Goal: Task Accomplishment & Management: Use online tool/utility

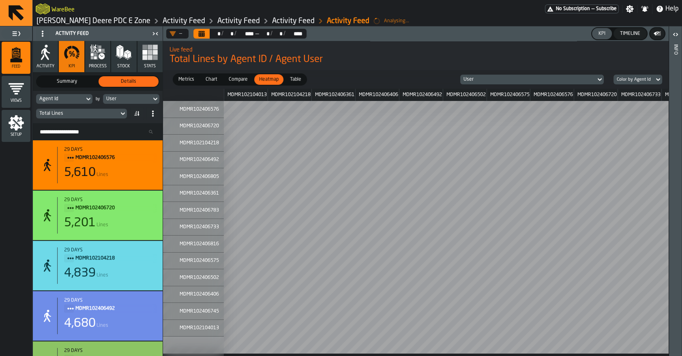
click at [20, 84] on icon "menu Views" at bounding box center [16, 88] width 15 height 11
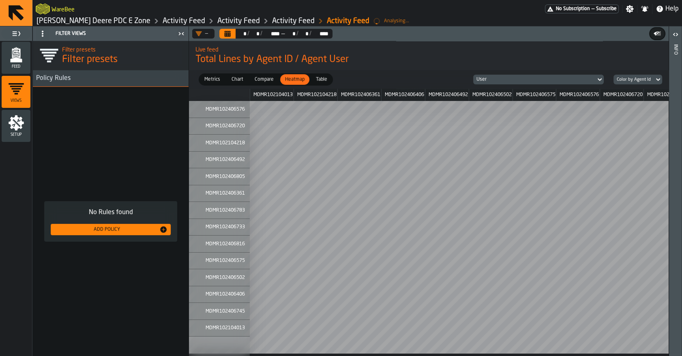
click at [16, 58] on polygon "menu Feed" at bounding box center [16, 59] width 12 height 5
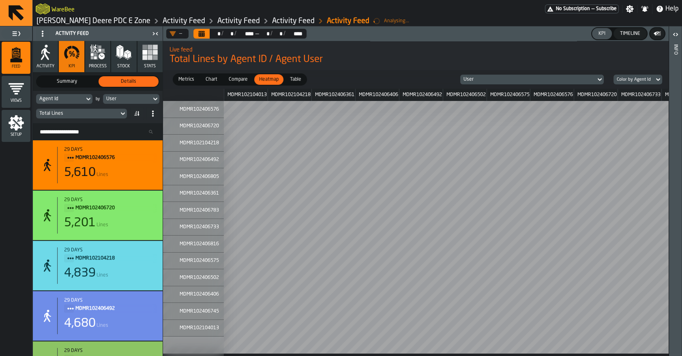
click at [98, 53] on icon "button" at bounding box center [98, 52] width 16 height 16
click at [49, 57] on icon "button" at bounding box center [45, 52] width 16 height 16
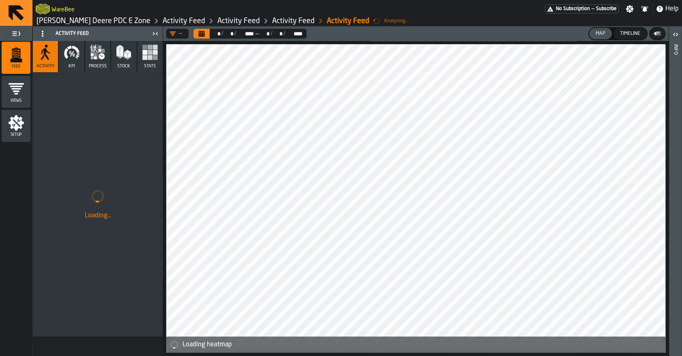
click at [41, 59] on icon "button" at bounding box center [43, 57] width 4 height 6
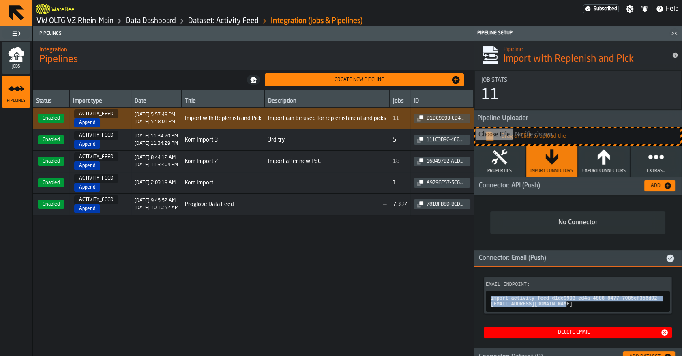
click at [95, 24] on link "VW OLTG VZ Rhein-Main" at bounding box center [75, 21] width 77 height 9
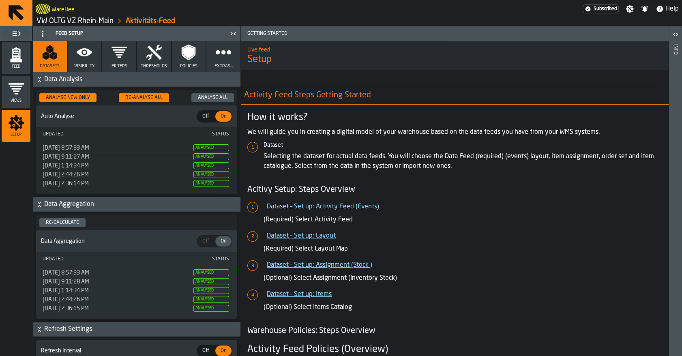
click at [98, 24] on link "VW OLTG VZ Rhein-Main" at bounding box center [75, 21] width 77 height 9
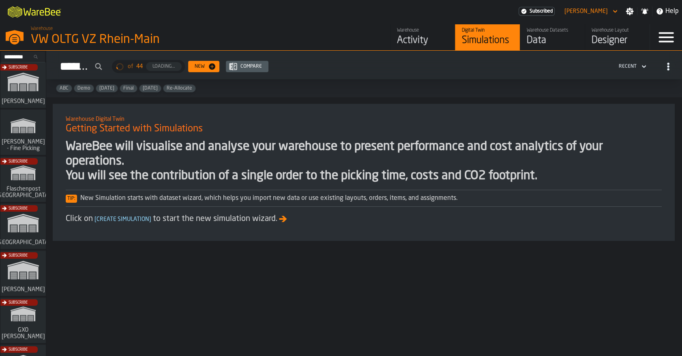
click at [536, 37] on div "Data" at bounding box center [553, 40] width 52 height 13
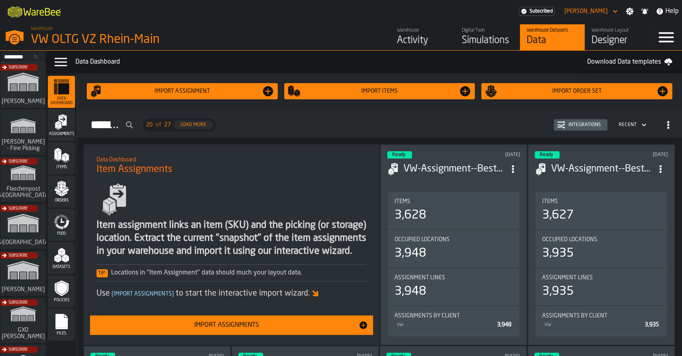
click at [62, 217] on icon "menu Feed" at bounding box center [62, 222] width 16 height 16
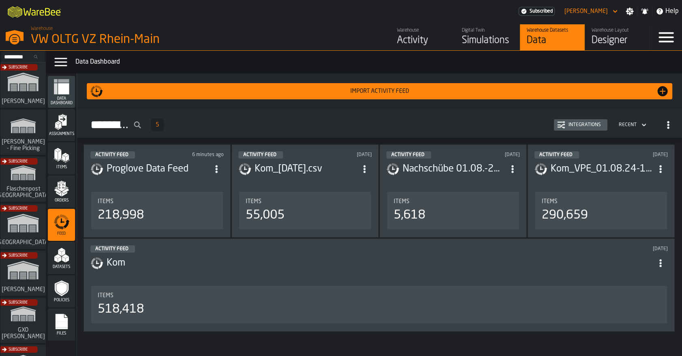
click at [581, 126] on div "Integrations" at bounding box center [584, 125] width 39 height 6
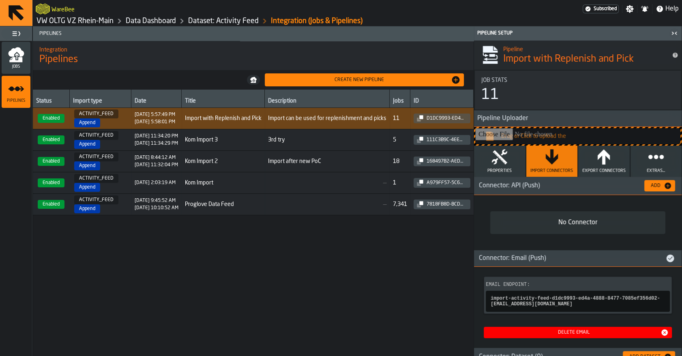
click at [21, 67] on span "Jobs" at bounding box center [16, 66] width 29 height 4
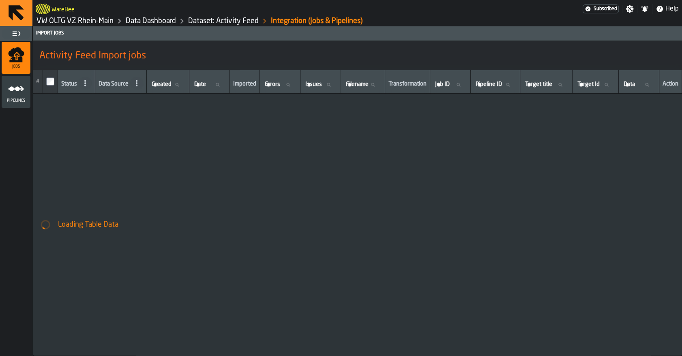
click at [157, 163] on div "Loading Table Data" at bounding box center [357, 225] width 649 height 262
drag, startPoint x: 62, startPoint y: 263, endPoint x: 6, endPoint y: 332, distance: 89.1
click at [11, 302] on main "Jobs Pipelines Import Jobs Activity Feed Import jobs # Status Data Source Creat…" at bounding box center [341, 191] width 682 height 330
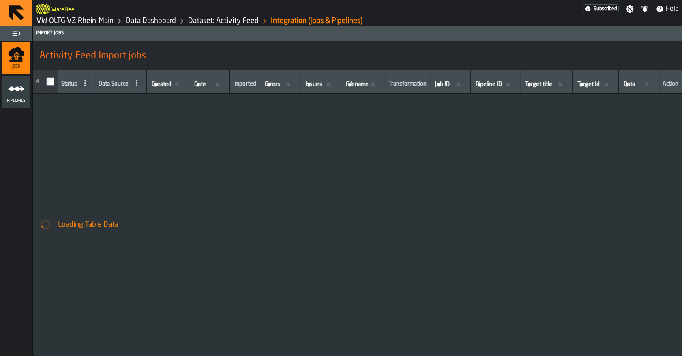
click at [4, 344] on div "Jobs Pipelines" at bounding box center [16, 198] width 32 height 315
drag, startPoint x: 4, startPoint y: 345, endPoint x: -2, endPoint y: 348, distance: 6.5
click at [0, 348] on html "WareBee Subscribed Settings Notifications Help VW OLTG VZ Rhein-Main Data Dashb…" at bounding box center [341, 178] width 682 height 356
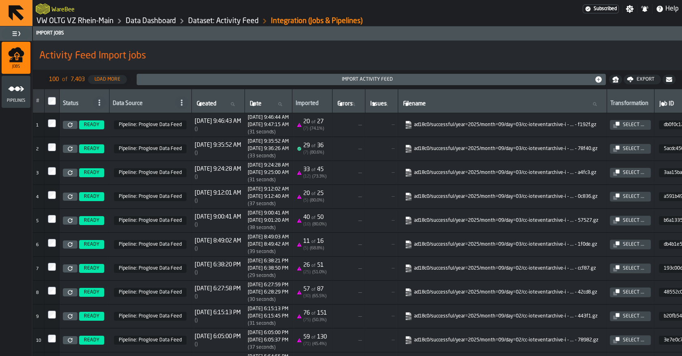
click at [20, 86] on icon "menu Pipelines" at bounding box center [16, 89] width 16 height 16
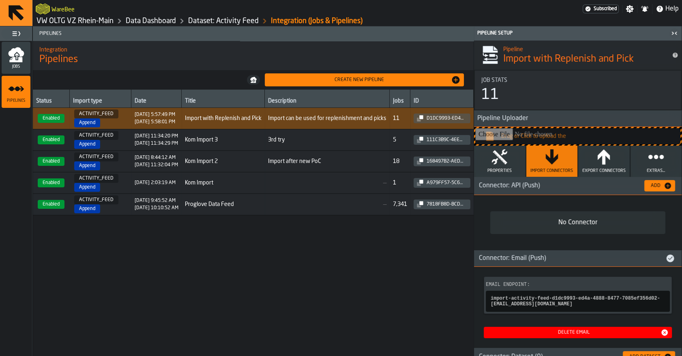
click at [19, 60] on icon "menu Jobs" at bounding box center [15, 59] width 13 height 5
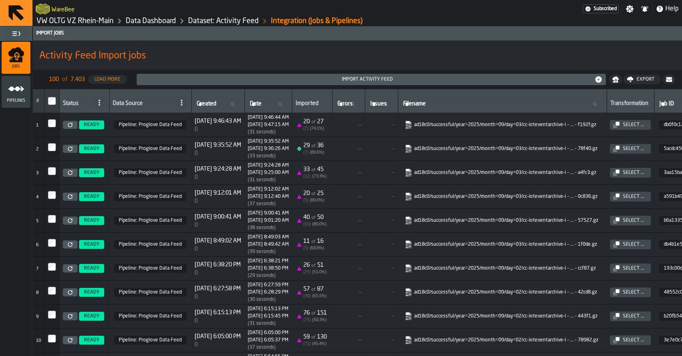
click at [613, 79] on icon "button-" at bounding box center [616, 78] width 6 height 4
drag, startPoint x: 348, startPoint y: 56, endPoint x: 304, endPoint y: 57, distance: 44.2
click at [346, 56] on h1 "Activity Feed Import jobs" at bounding box center [357, 55] width 636 height 13
click at [316, 80] on div "Import Activity Feed" at bounding box center [367, 80] width 455 height 6
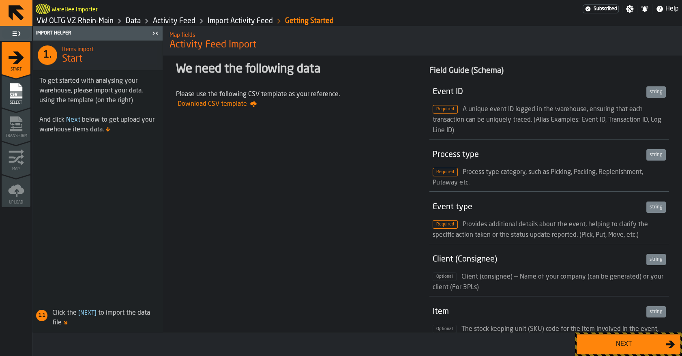
click at [609, 338] on button "Next" at bounding box center [629, 344] width 104 height 20
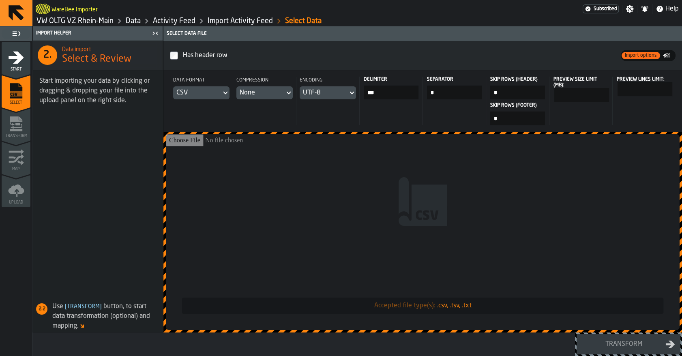
click at [381, 226] on input "Accepted file type(s): .csv, .tsv, .txt" at bounding box center [423, 232] width 514 height 196
type input "**********"
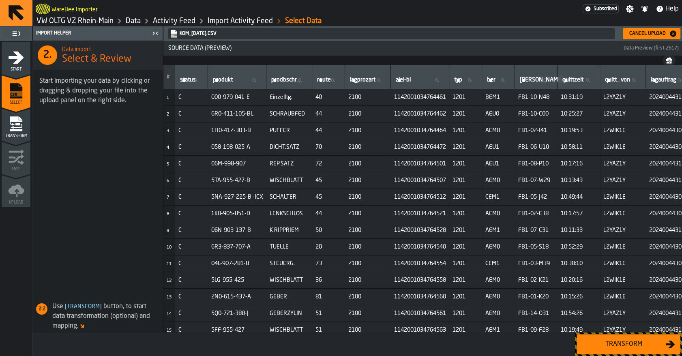
click at [635, 347] on div "Transform" at bounding box center [624, 345] width 84 height 10
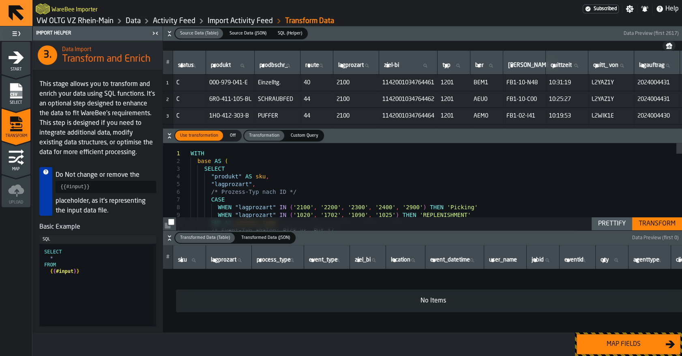
click at [635, 347] on div "Map fields" at bounding box center [624, 345] width 84 height 10
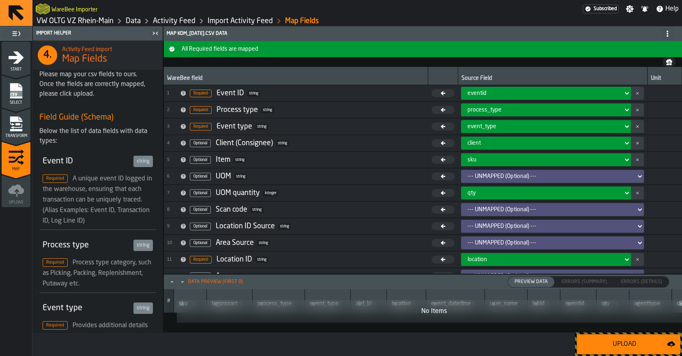
click at [635, 347] on div "Upload" at bounding box center [624, 345] width 85 height 10
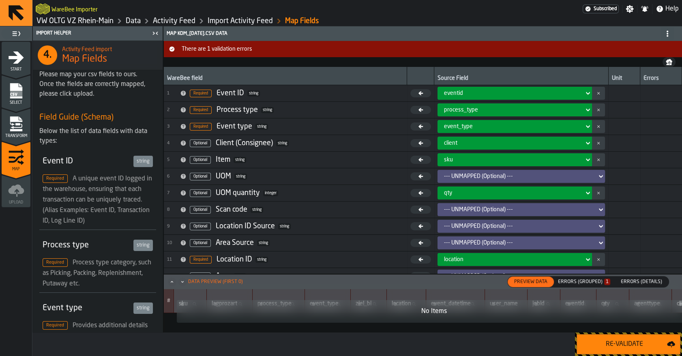
click at [589, 284] on div "Errors (Grouped) 1" at bounding box center [584, 282] width 52 height 6
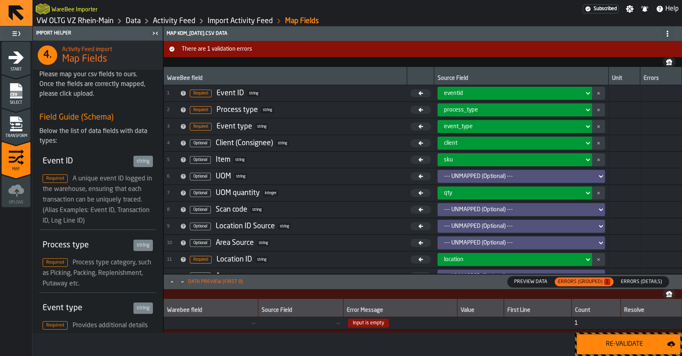
click at [380, 323] on span "Input is empty" at bounding box center [368, 323] width 41 height 9
click at [136, 19] on link "Data" at bounding box center [133, 21] width 15 height 9
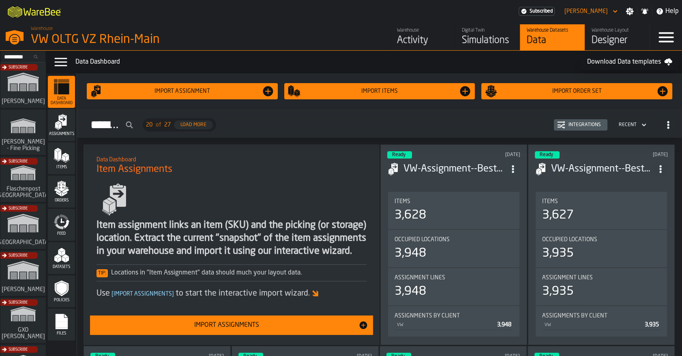
click at [68, 219] on icon "menu Feed" at bounding box center [62, 222] width 16 height 16
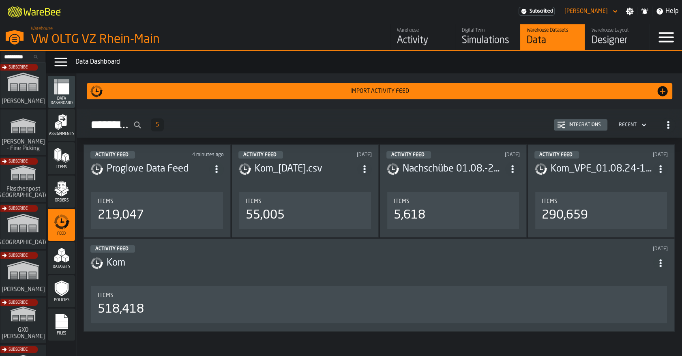
click at [341, 90] on div "Import Activity Feed" at bounding box center [379, 91] width 553 height 6
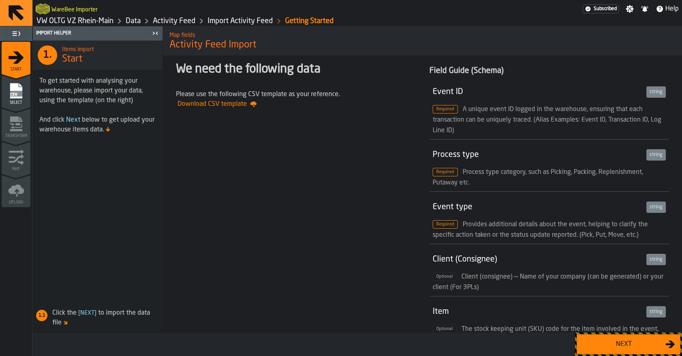
click at [653, 339] on button "Next" at bounding box center [629, 344] width 104 height 20
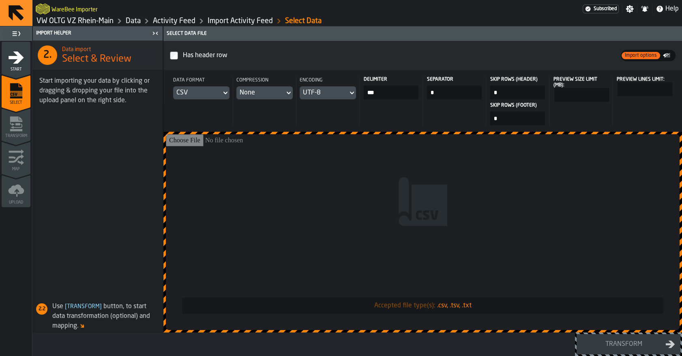
click at [309, 207] on input "Accepted file type(s): .csv, .tsv, .txt" at bounding box center [423, 232] width 514 height 196
click at [375, 190] on input "Accepted file type(s): .csv, .tsv, .txt" at bounding box center [423, 232] width 514 height 196
click at [472, 215] on input "Accepted file type(s): .csv, .tsv, .txt" at bounding box center [423, 232] width 514 height 196
type input "**********"
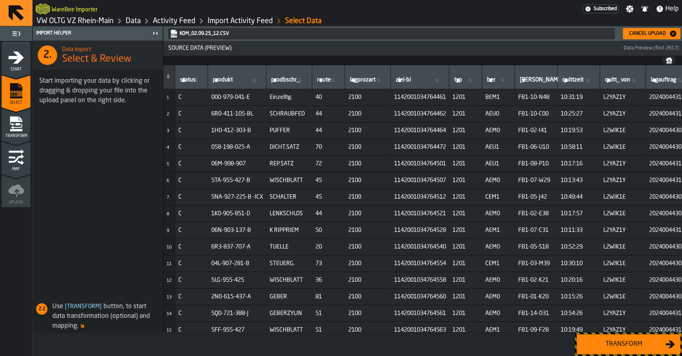
click at [606, 340] on div "Transform" at bounding box center [624, 345] width 84 height 10
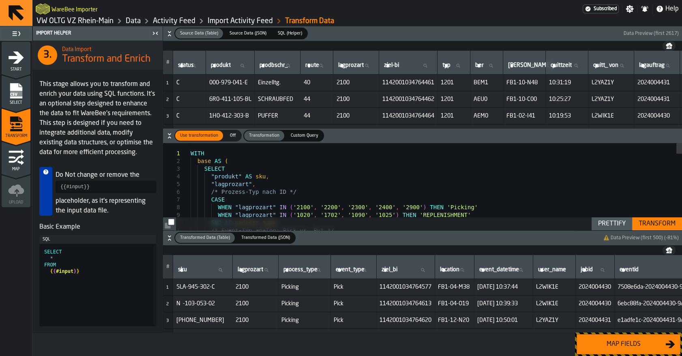
click at [606, 345] on div "Map fields" at bounding box center [624, 345] width 84 height 10
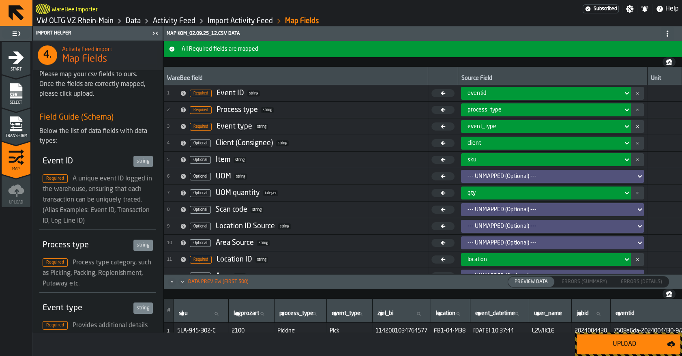
click at [606, 345] on div "Upload" at bounding box center [624, 345] width 85 height 10
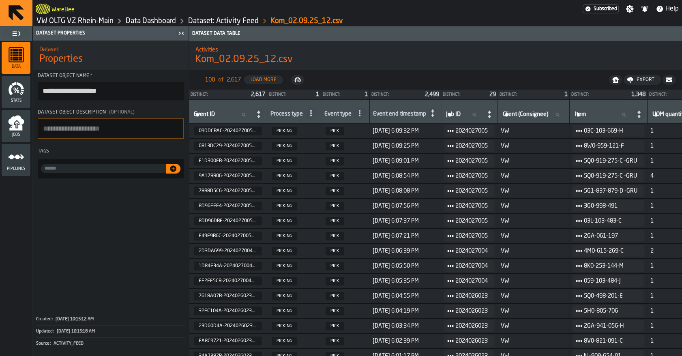
click at [73, 19] on link "VW OLTG VZ Rhein-Main" at bounding box center [75, 21] width 77 height 9
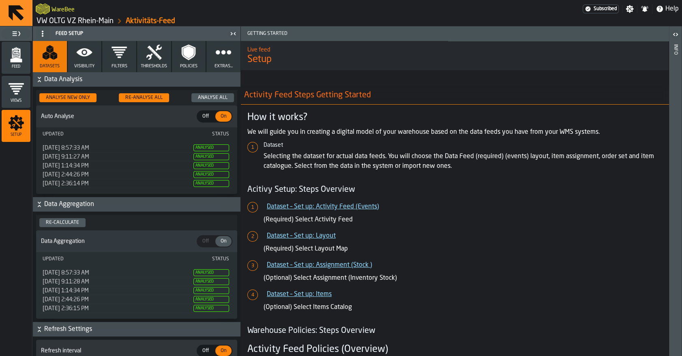
click at [68, 21] on link "VW OLTG VZ Rhein-Main" at bounding box center [75, 21] width 77 height 9
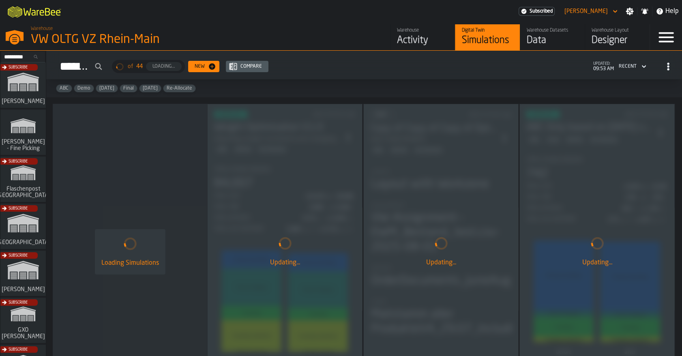
click at [327, 2] on div "M A K I N G W A R E H O U S E S M O R E EF F I C I E N T Subscribed Sebastian P…" at bounding box center [341, 11] width 682 height 23
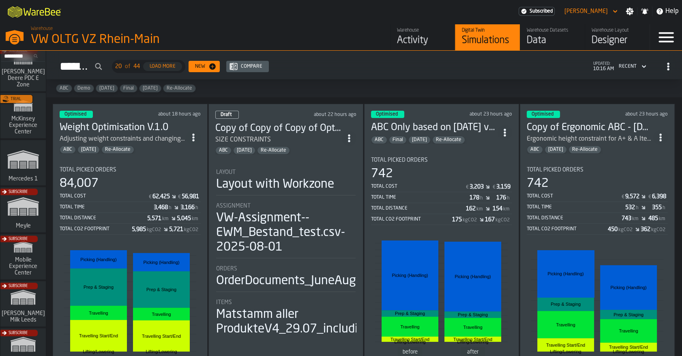
scroll to position [409, 0]
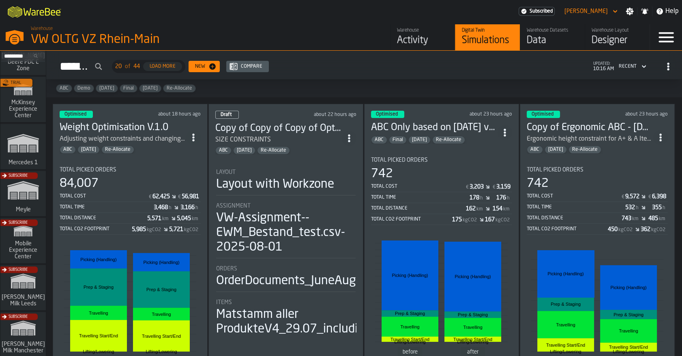
click at [27, 284] on div "Subscribe" at bounding box center [21, 290] width 45 height 47
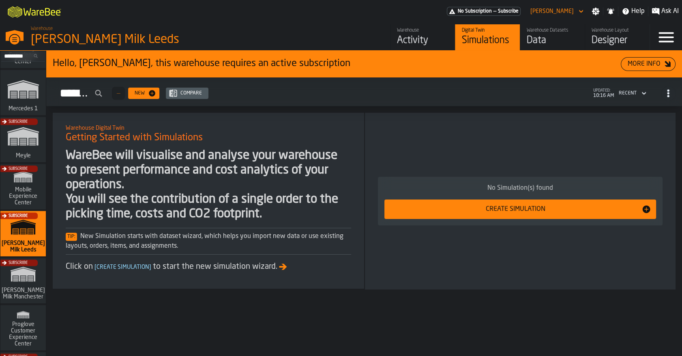
scroll to position [454, 0]
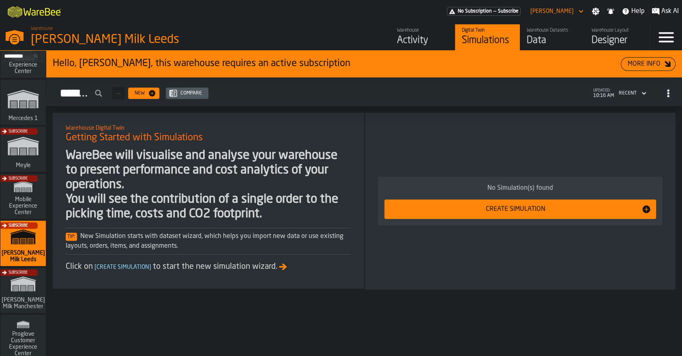
click at [19, 290] on div "Subscribe" at bounding box center [21, 292] width 45 height 47
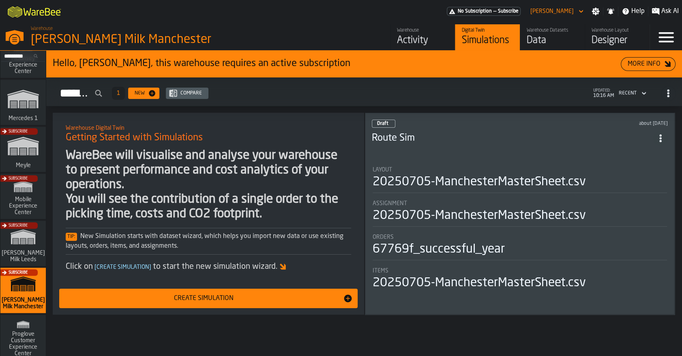
click at [420, 40] on div "Activity" at bounding box center [423, 40] width 52 height 13
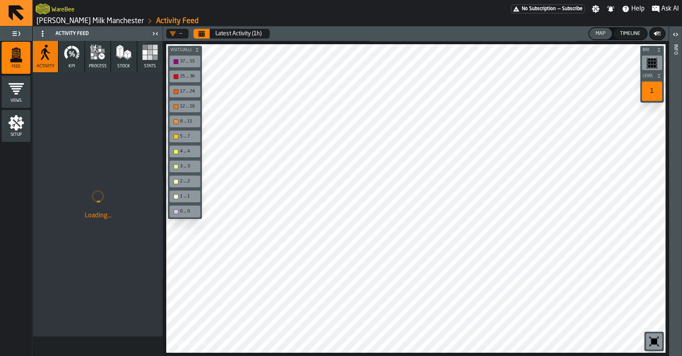
click at [22, 133] on span "Setup" at bounding box center [16, 135] width 29 height 4
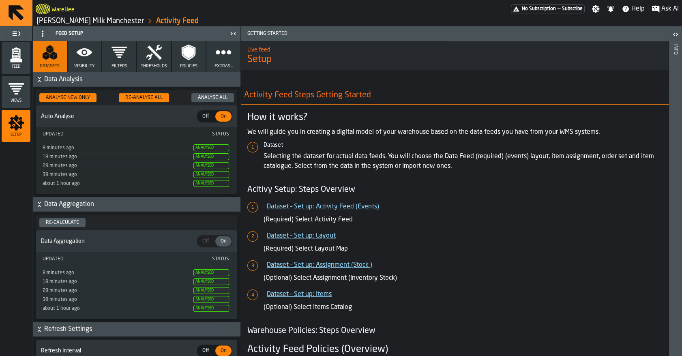
click at [90, 60] on button "Visibility" at bounding box center [85, 56] width 34 height 31
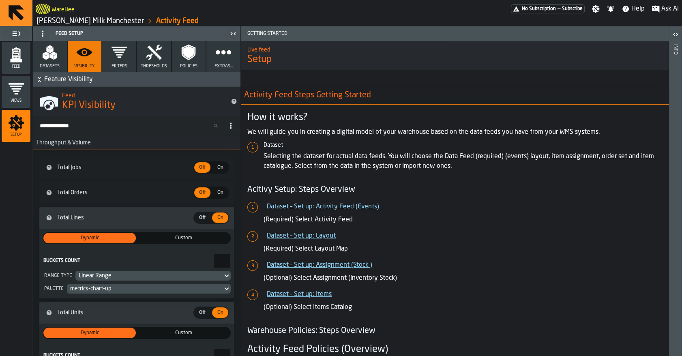
click at [75, 127] on input "Search KPIs..." at bounding box center [130, 125] width 188 height 11
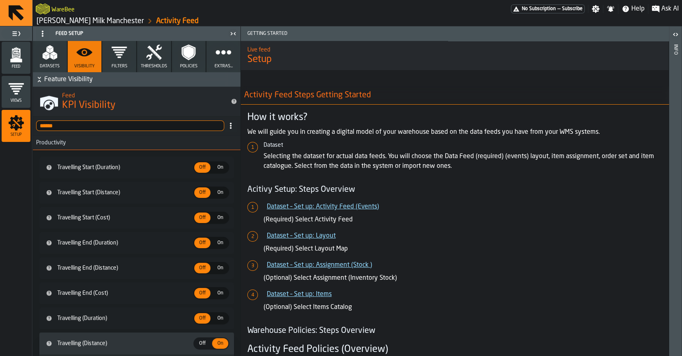
type input "*******"
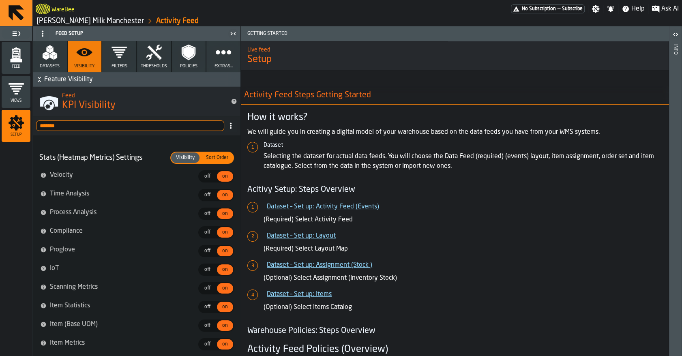
click at [213, 126] on input "*******" at bounding box center [130, 125] width 188 height 11
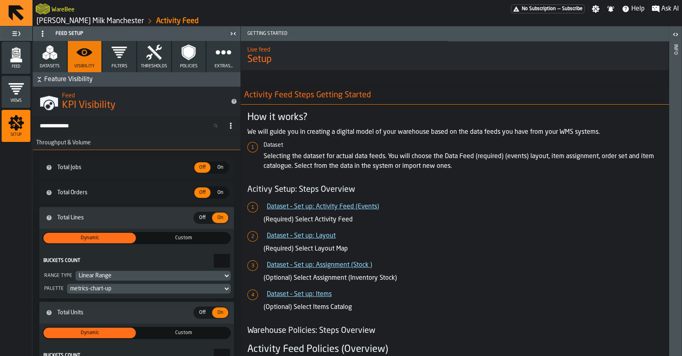
click at [46, 83] on span "Feature Visibility" at bounding box center [141, 80] width 195 height 10
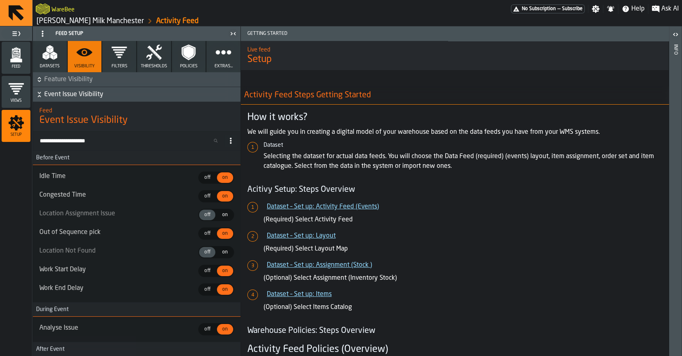
click at [51, 82] on span "Feature Visibility" at bounding box center [141, 80] width 195 height 10
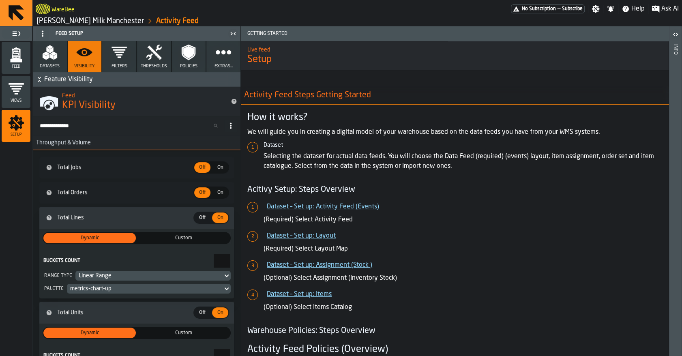
click at [121, 65] on span "Filters" at bounding box center [120, 66] width 16 height 5
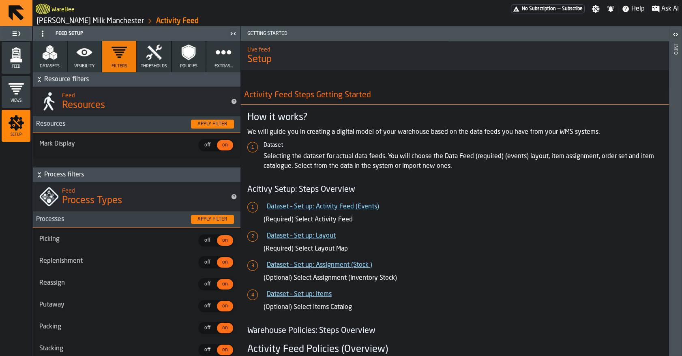
click at [86, 61] on button "Visibility" at bounding box center [85, 56] width 34 height 31
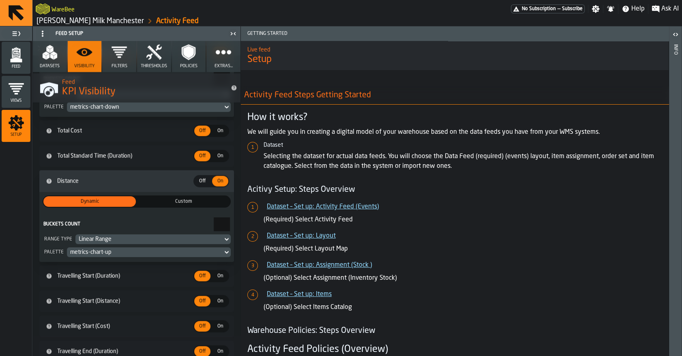
scroll to position [2390, 0]
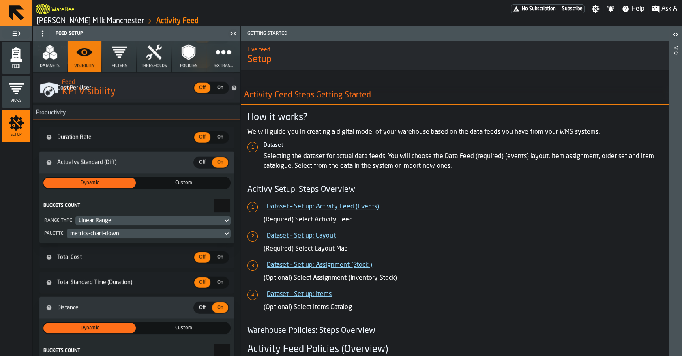
drag, startPoint x: 142, startPoint y: 194, endPoint x: 384, endPoint y: 87, distance: 265.3
click at [384, 87] on main "Feed Views Shifts Employees Setup Feed Setup Datasets Visibility Filters Thresh…" at bounding box center [341, 191] width 682 height 330
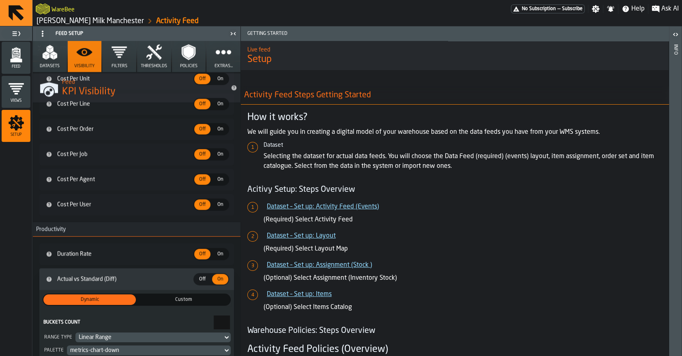
scroll to position [2108, 0]
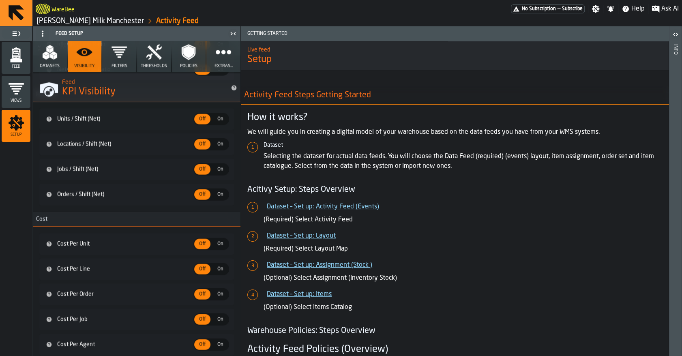
drag, startPoint x: 136, startPoint y: 175, endPoint x: 438, endPoint y: 146, distance: 303.6
click at [438, 146] on main "Feed Views Shifts Employees Setup Feed Setup Datasets Visibility Filters Thresh…" at bounding box center [341, 191] width 682 height 330
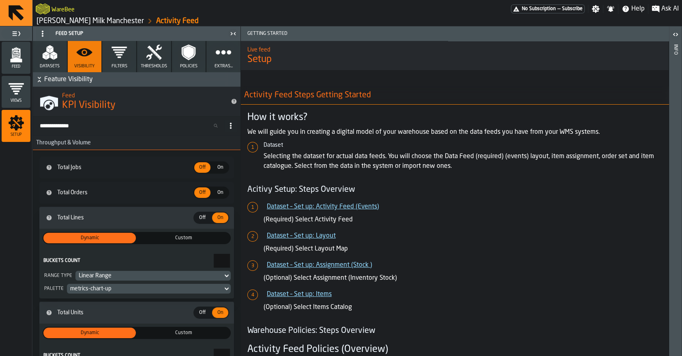
scroll to position [0, 0]
click at [90, 125] on input "Search KPIs..." at bounding box center [130, 125] width 188 height 11
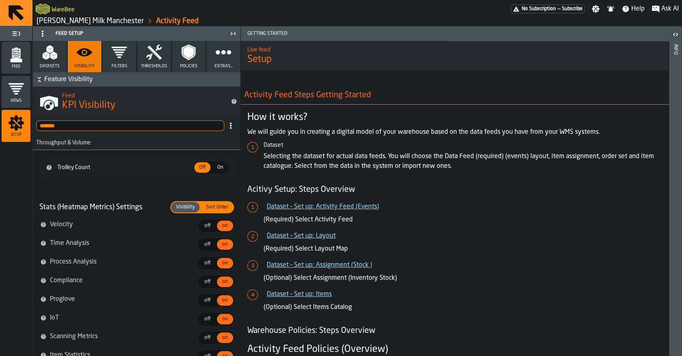
type input "*******"
click at [218, 167] on span "On" at bounding box center [220, 167] width 13 height 7
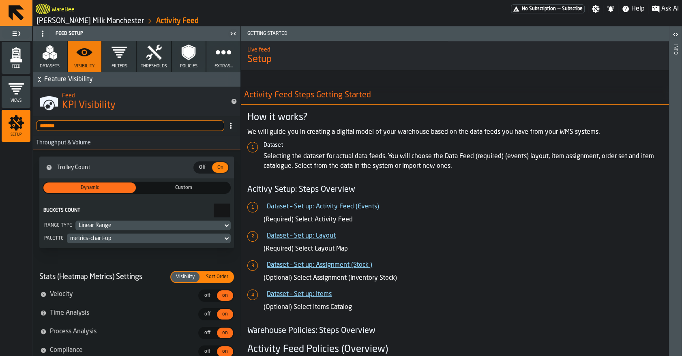
click at [23, 57] on icon "menu Feed" at bounding box center [16, 55] width 16 height 16
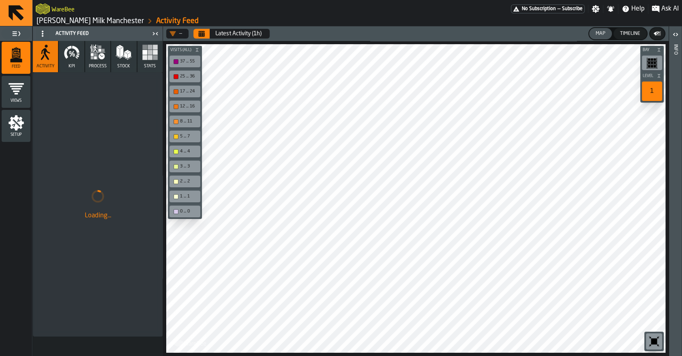
click at [202, 37] on button "Calendar" at bounding box center [201, 34] width 16 height 10
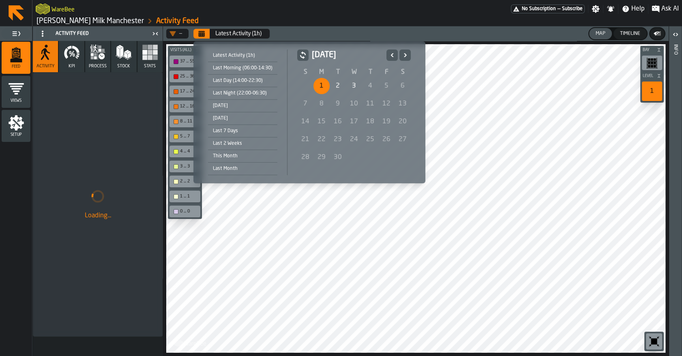
click at [323, 79] on div "1" at bounding box center [322, 86] width 16 height 16
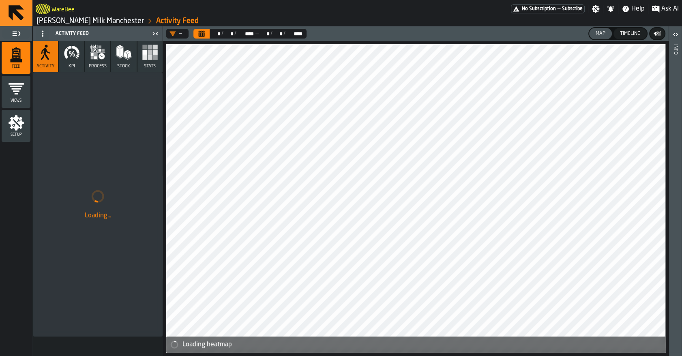
click at [71, 65] on span "KPI" at bounding box center [72, 66] width 6 height 5
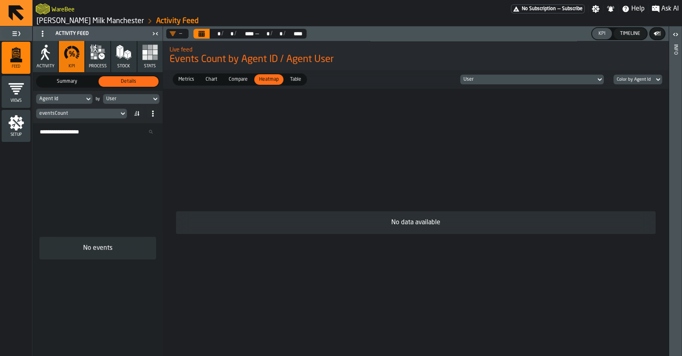
click at [64, 83] on span "Summary" at bounding box center [67, 81] width 57 height 7
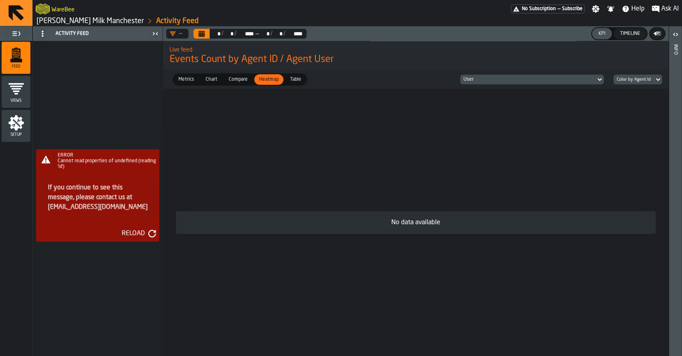
click at [146, 232] on div "Reload" at bounding box center [133, 234] width 30 height 10
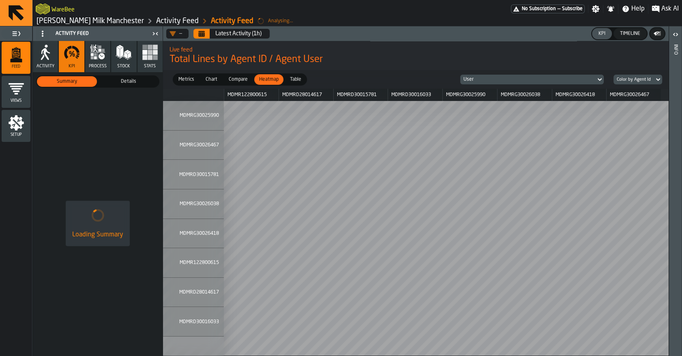
click at [197, 34] on button "Calendar" at bounding box center [201, 34] width 16 height 10
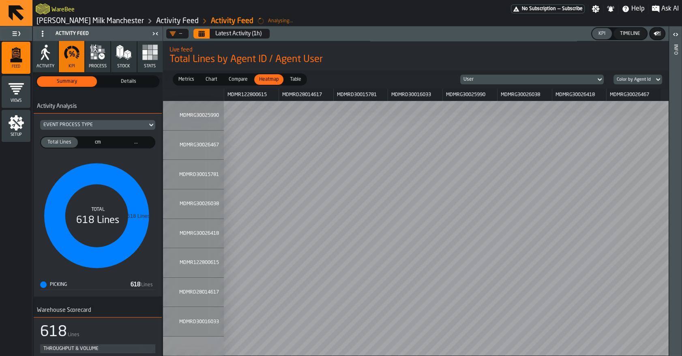
click at [130, 77] on div "Details" at bounding box center [129, 81] width 60 height 11
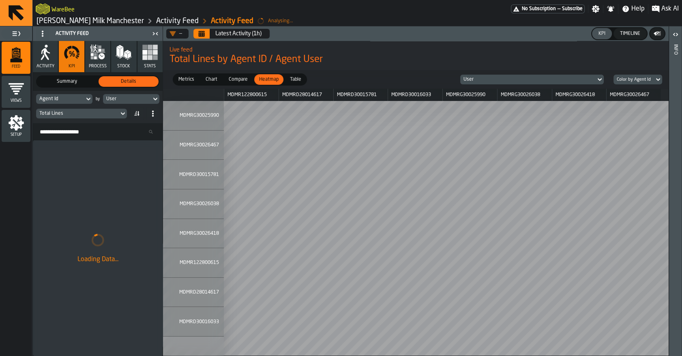
click at [92, 115] on div "Total Lines" at bounding box center [77, 114] width 76 height 6
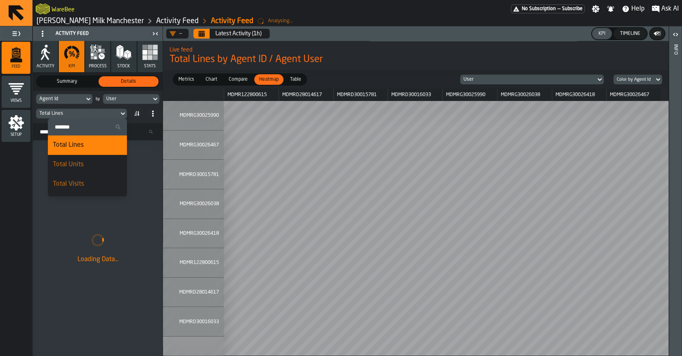
click at [85, 125] on input "Search" at bounding box center [87, 127] width 73 height 11
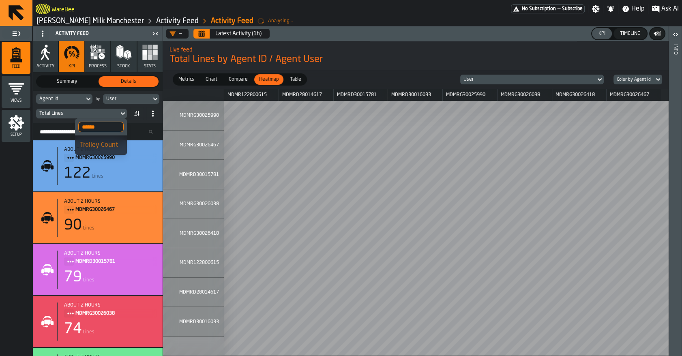
type input "******"
click at [95, 148] on div "Trolley Count" at bounding box center [101, 145] width 42 height 10
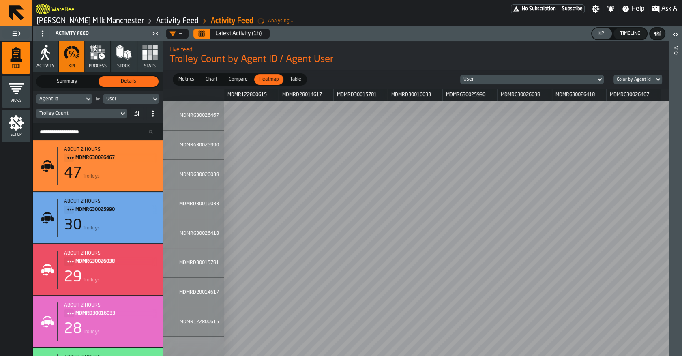
click at [212, 80] on span "Chart" at bounding box center [211, 79] width 18 height 7
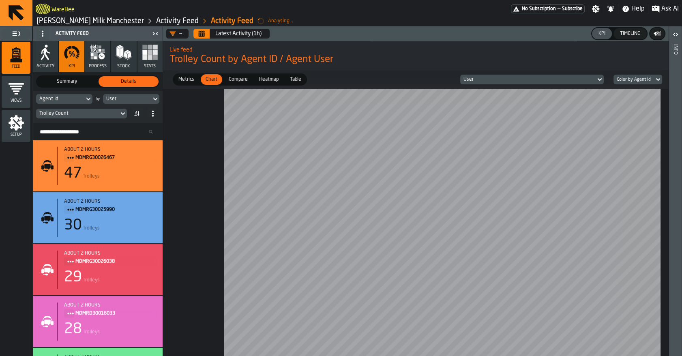
click at [233, 81] on span "Compare" at bounding box center [239, 79] width 26 height 7
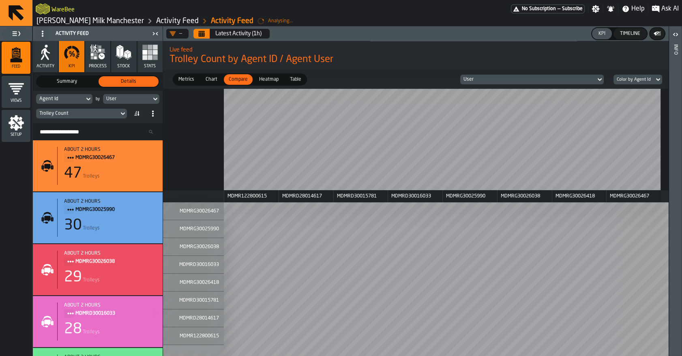
click at [264, 82] on span "Heatmap" at bounding box center [269, 79] width 26 height 7
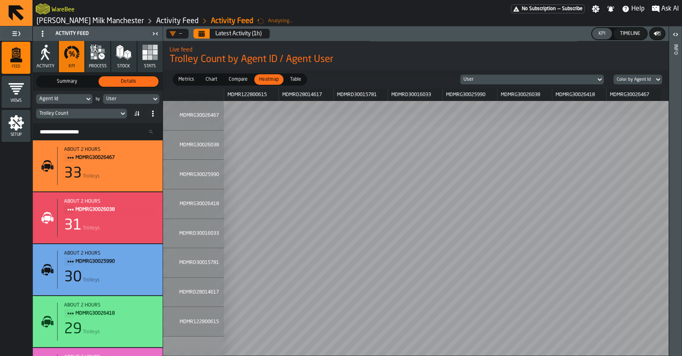
click at [200, 35] on icon "Calendar" at bounding box center [202, 34] width 6 height 4
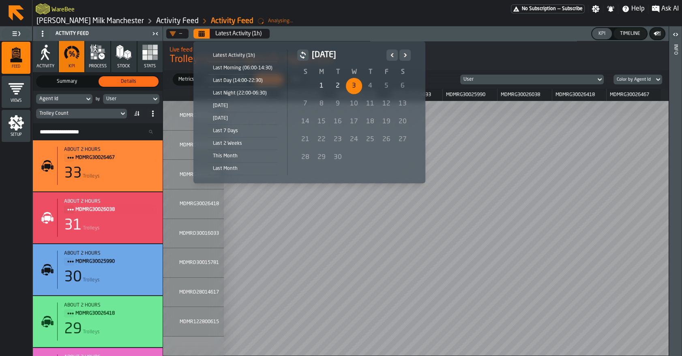
click at [337, 86] on div "2" at bounding box center [338, 86] width 16 height 16
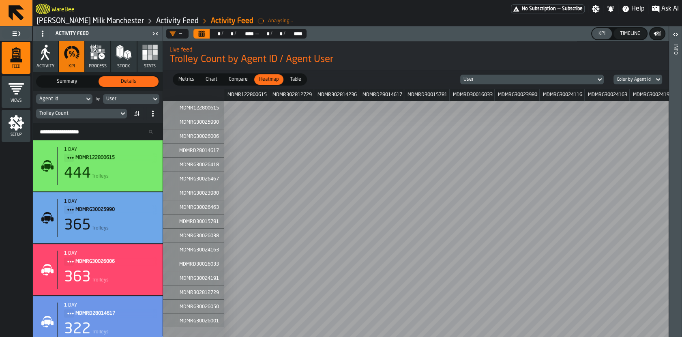
click at [211, 80] on span "Chart" at bounding box center [211, 79] width 18 height 7
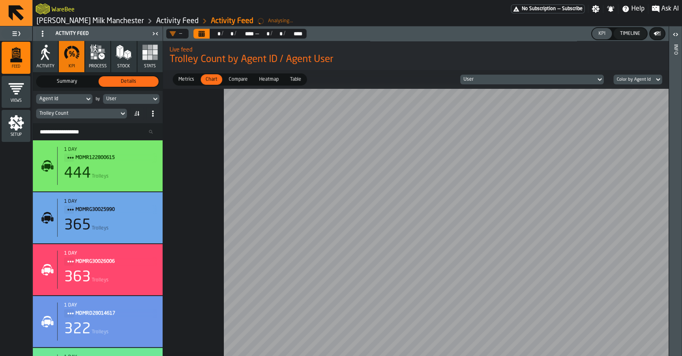
click at [140, 109] on span at bounding box center [136, 113] width 13 height 13
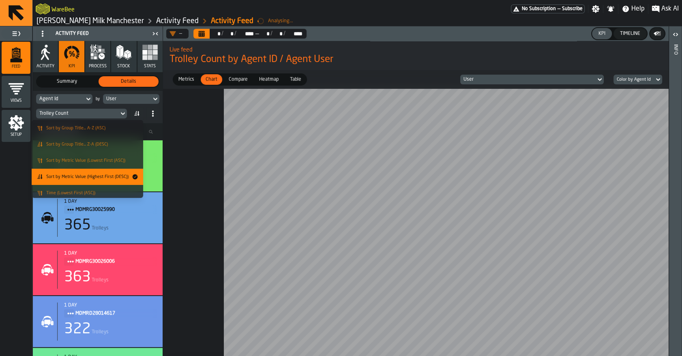
click at [108, 160] on span "Sort by Metric Value (Lowest First (ASC))" at bounding box center [85, 160] width 79 height 5
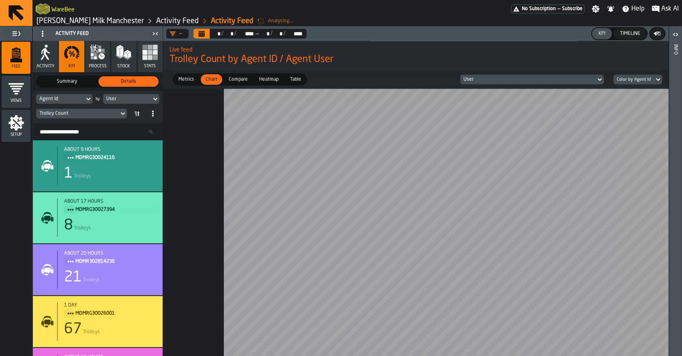
click at [136, 114] on icon at bounding box center [136, 114] width 2 height 1
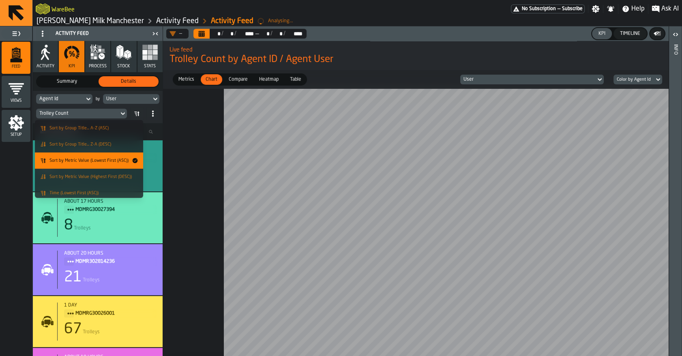
click at [99, 177] on span "Sort by Metric Value (Highest First (DESC))" at bounding box center [90, 176] width 82 height 5
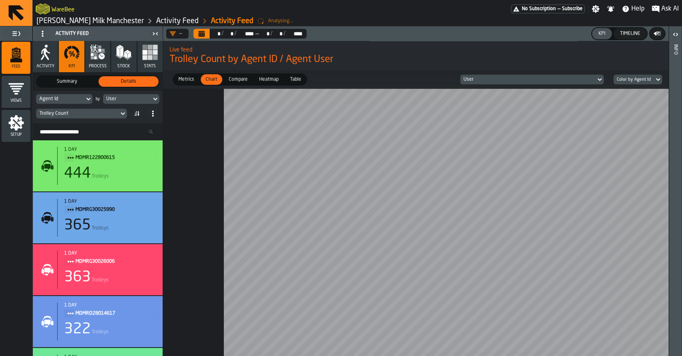
click at [112, 98] on div "User" at bounding box center [127, 99] width 42 height 6
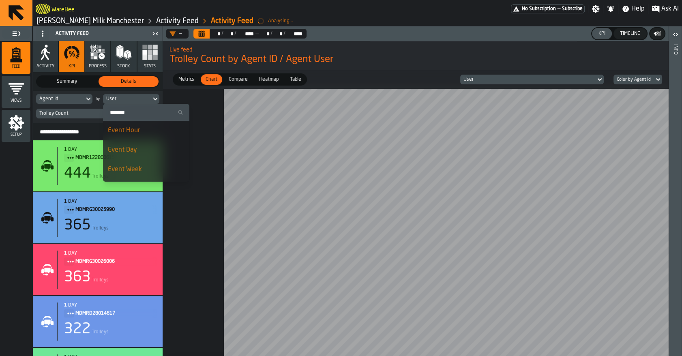
click at [122, 131] on span "Event Hour" at bounding box center [124, 130] width 32 height 6
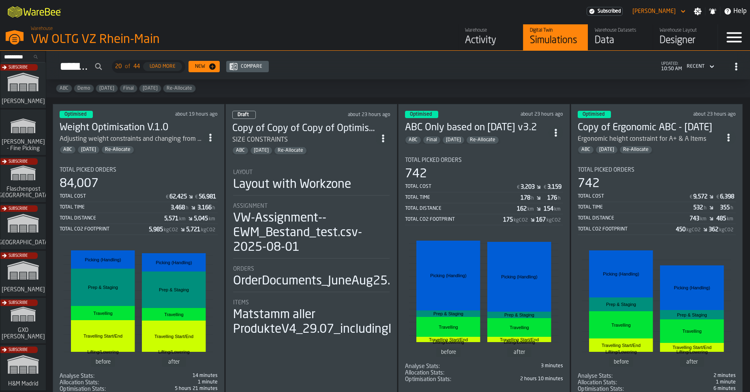
click at [159, 138] on div "Adjusting weight constraints and changing from gramm to kilogramme" at bounding box center [132, 139] width 144 height 10
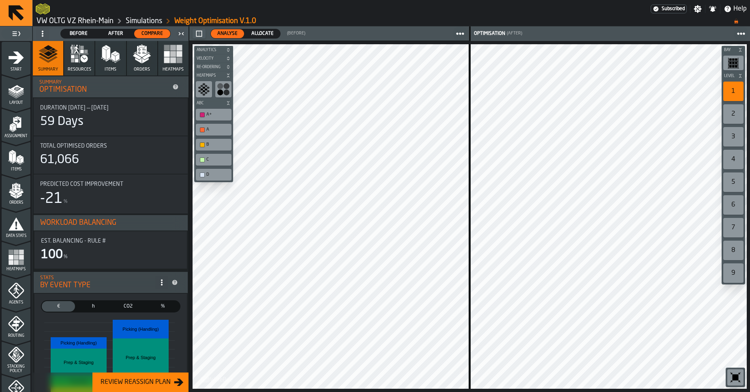
click at [262, 37] on span "Allocate" at bounding box center [262, 33] width 29 height 7
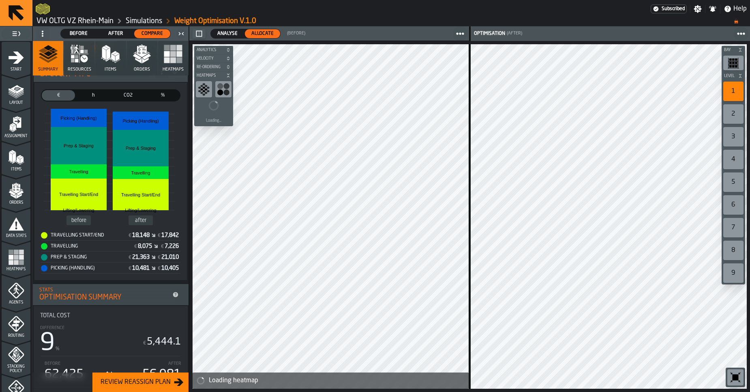
scroll to position [215, 0]
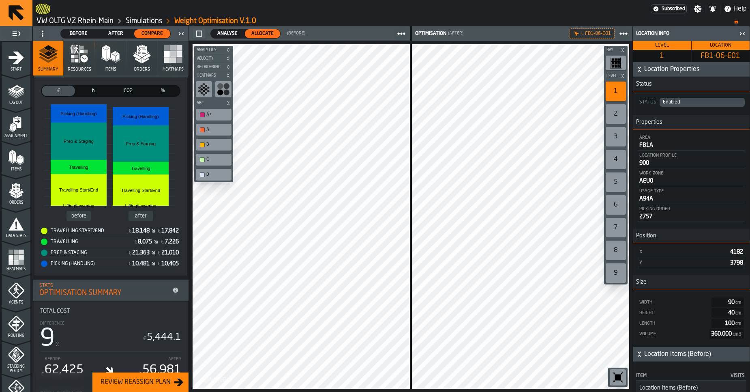
click at [611, 134] on div "3" at bounding box center [616, 136] width 20 height 19
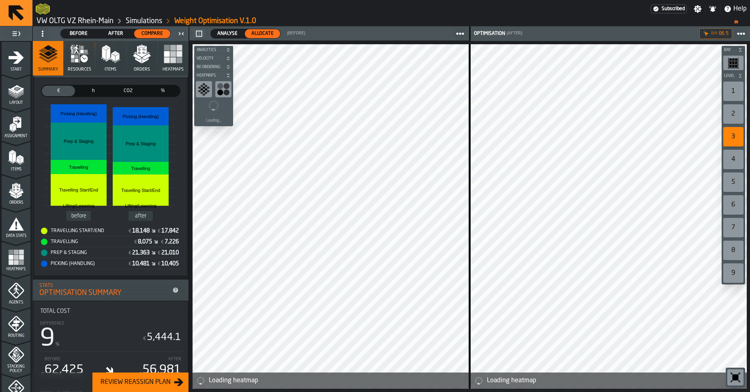
click at [733, 178] on div "5" at bounding box center [734, 181] width 20 height 19
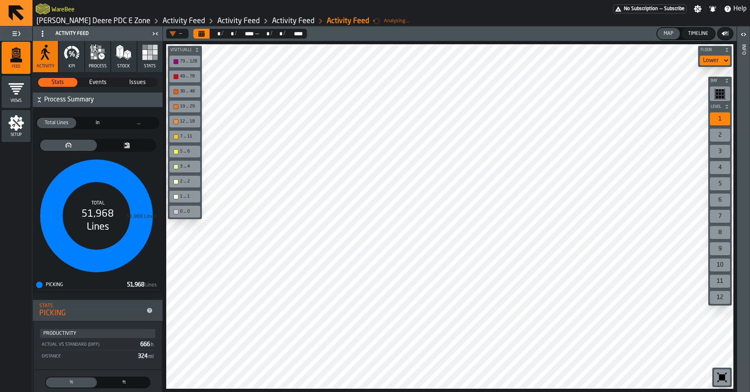
click at [78, 55] on icon "button" at bounding box center [72, 52] width 16 height 16
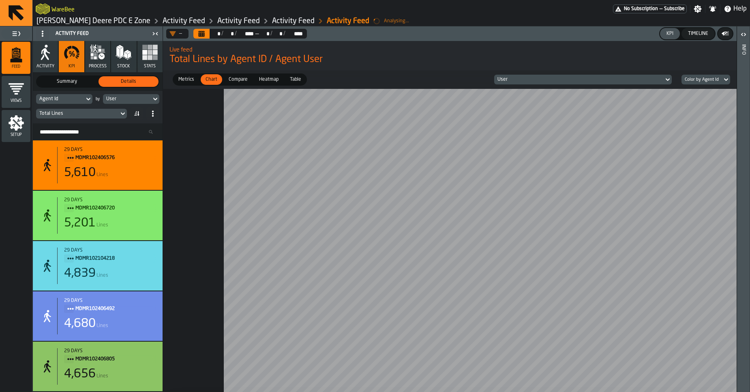
click at [209, 33] on button "Calendar" at bounding box center [201, 34] width 16 height 10
click at [75, 94] on div "Agent Id" at bounding box center [64, 99] width 56 height 10
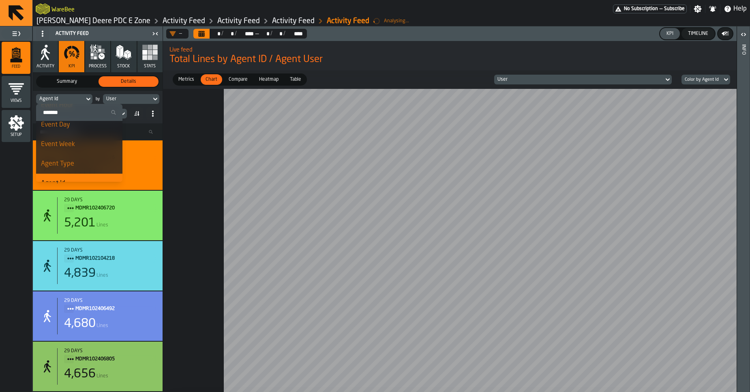
scroll to position [24, 0]
click at [69, 160] on div "Agent Type" at bounding box center [79, 165] width 77 height 10
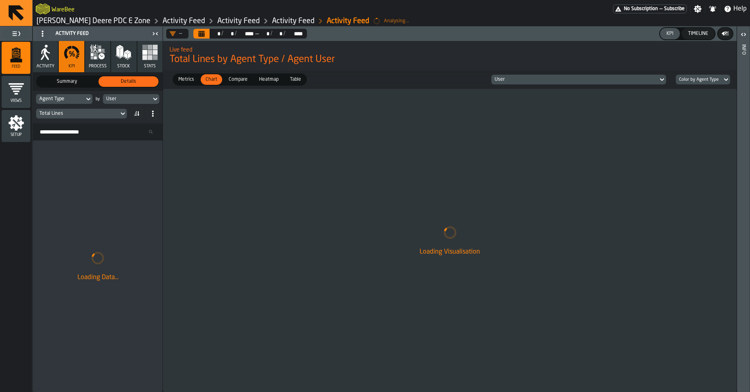
click at [111, 101] on div "User" at bounding box center [127, 99] width 42 height 6
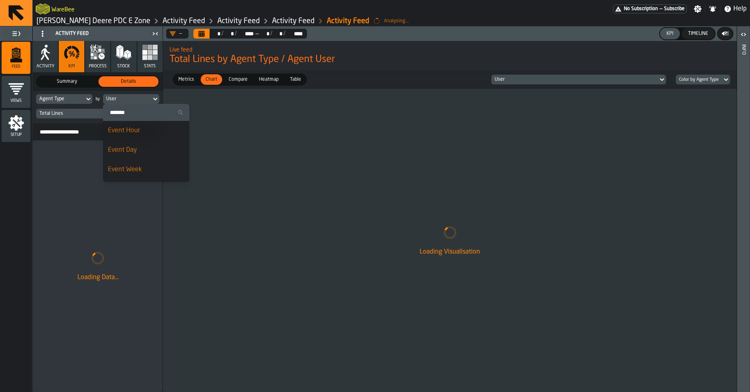
click at [128, 130] on span "Event Hour" at bounding box center [124, 130] width 32 height 6
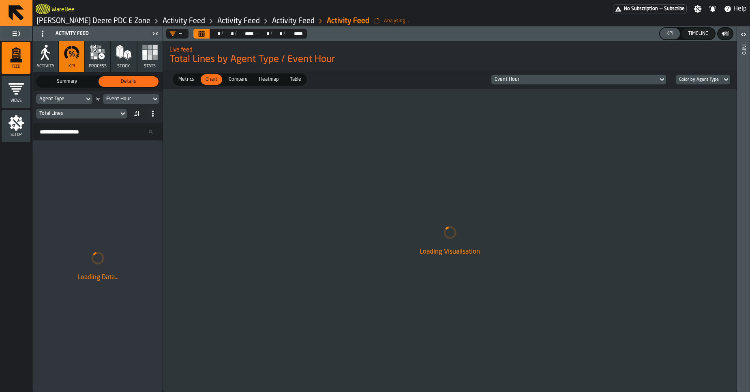
click at [84, 116] on div "Total Lines" at bounding box center [77, 114] width 76 height 6
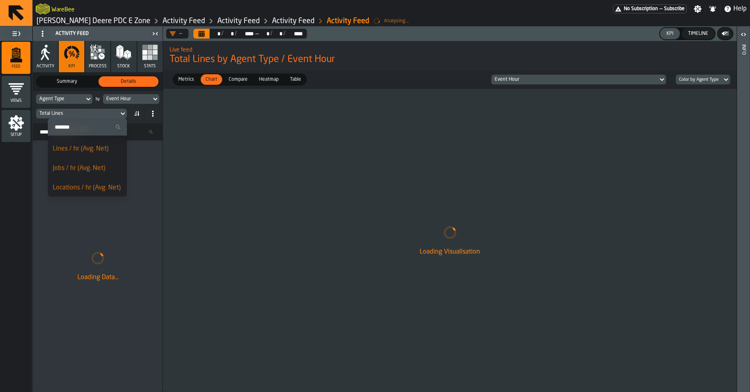
scroll to position [105, 0]
click at [240, 172] on div "Loading Visualisation" at bounding box center [450, 240] width 574 height 303
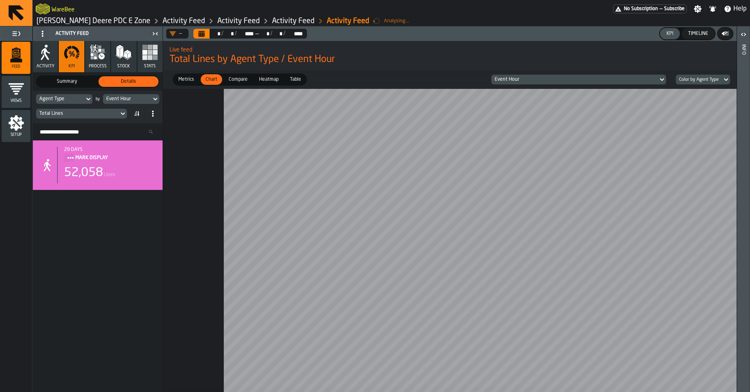
click at [84, 102] on icon at bounding box center [88, 99] width 8 height 10
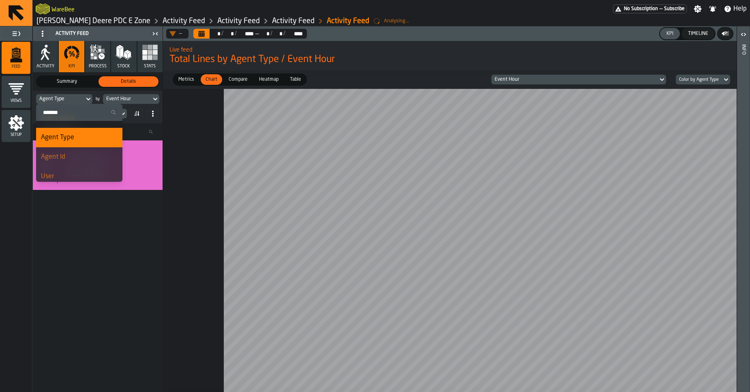
scroll to position [55, 0]
click at [75, 154] on div "Agent Id" at bounding box center [79, 154] width 77 height 10
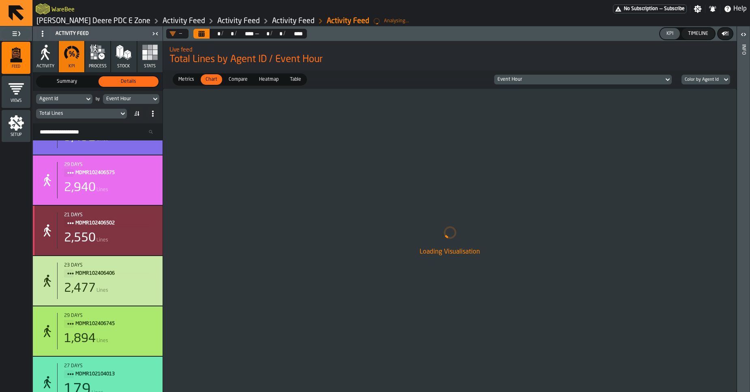
scroll to position [446, 0]
